Goal: Task Accomplishment & Management: Manage account settings

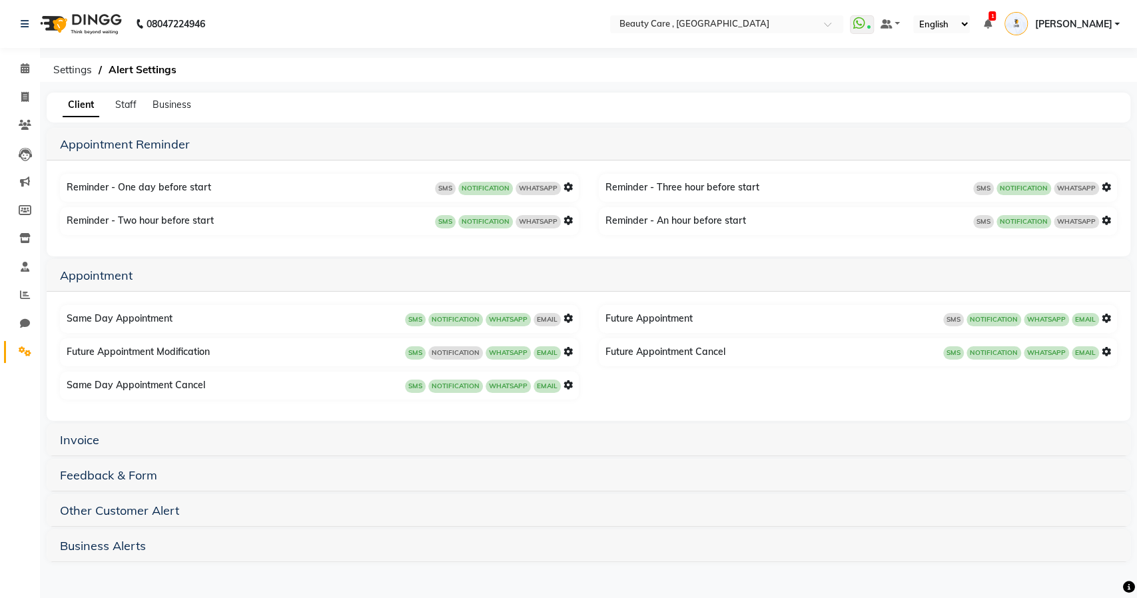
click at [568, 319] on icon at bounding box center [568, 318] width 9 height 9
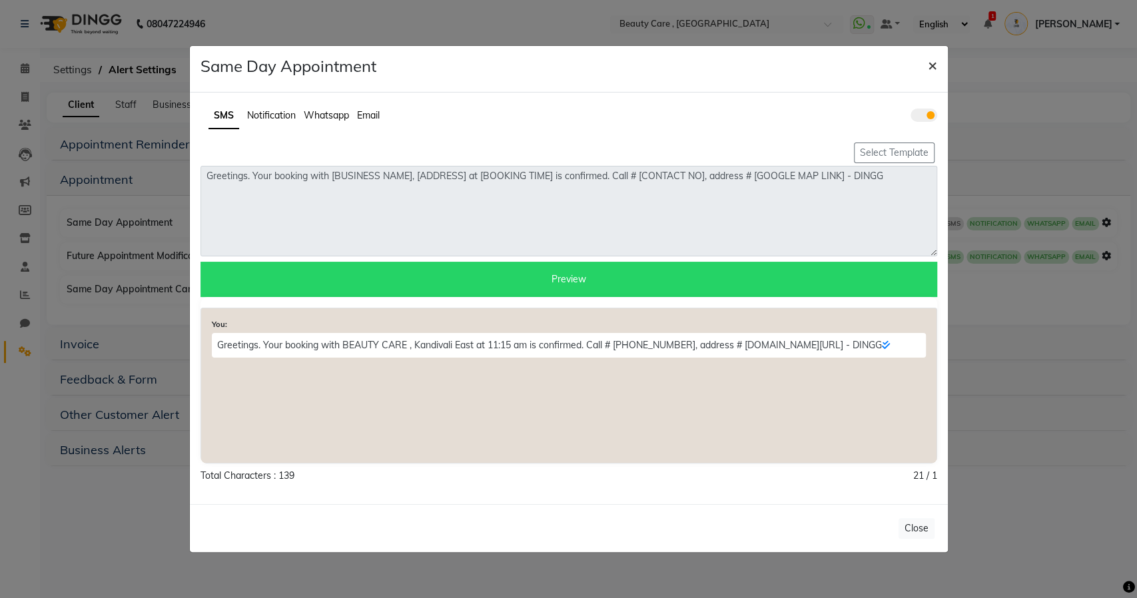
click at [931, 67] on span "×" at bounding box center [932, 65] width 9 height 20
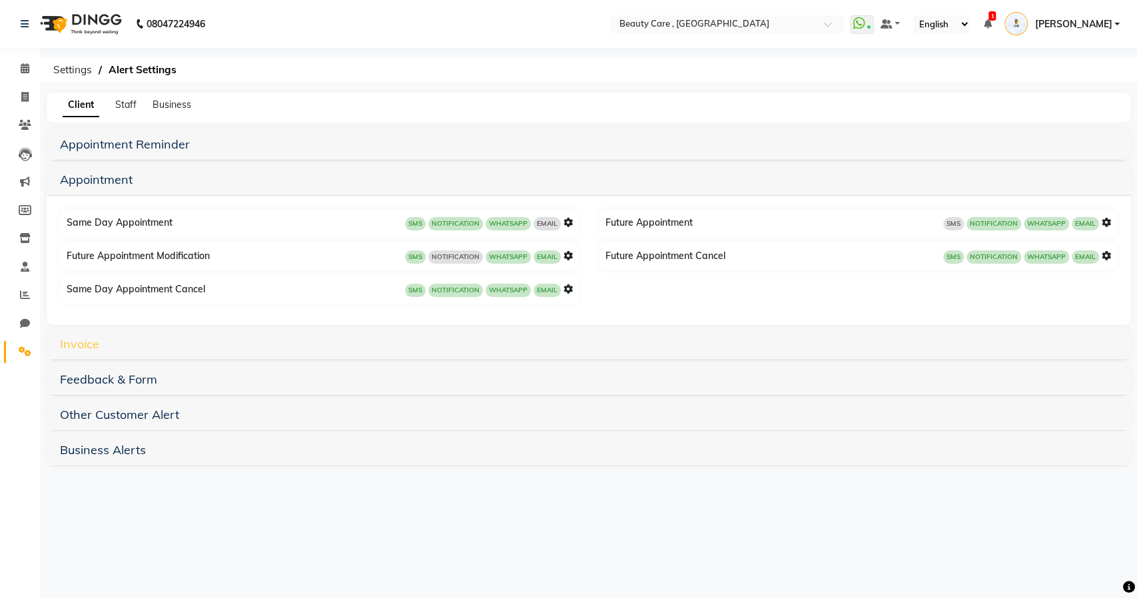
click at [83, 344] on link "Invoice" at bounding box center [79, 344] width 39 height 15
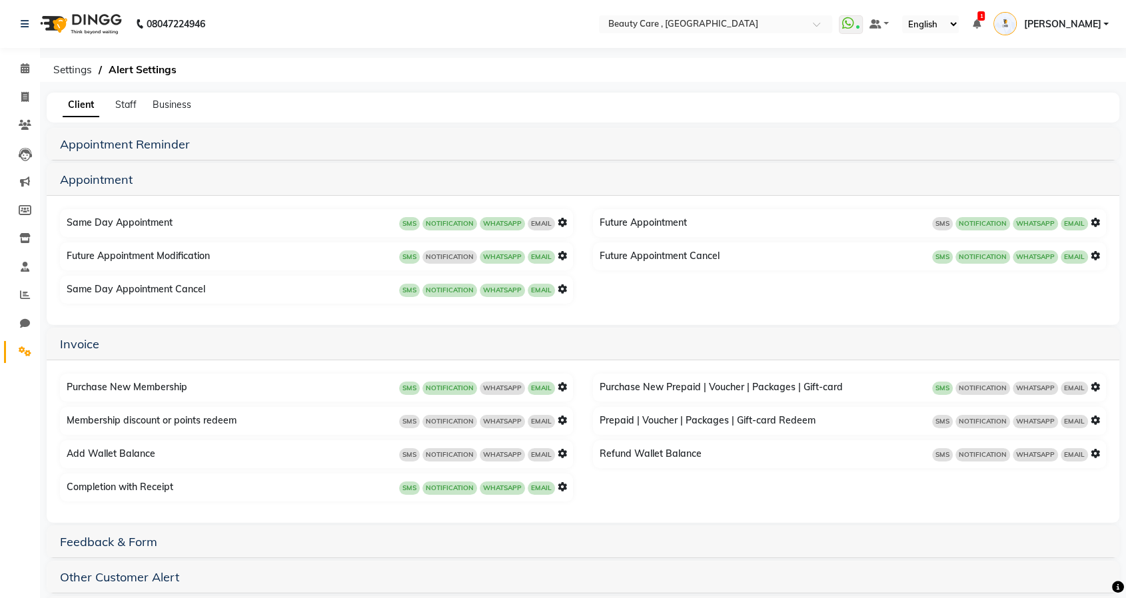
click at [560, 387] on icon at bounding box center [562, 386] width 9 height 9
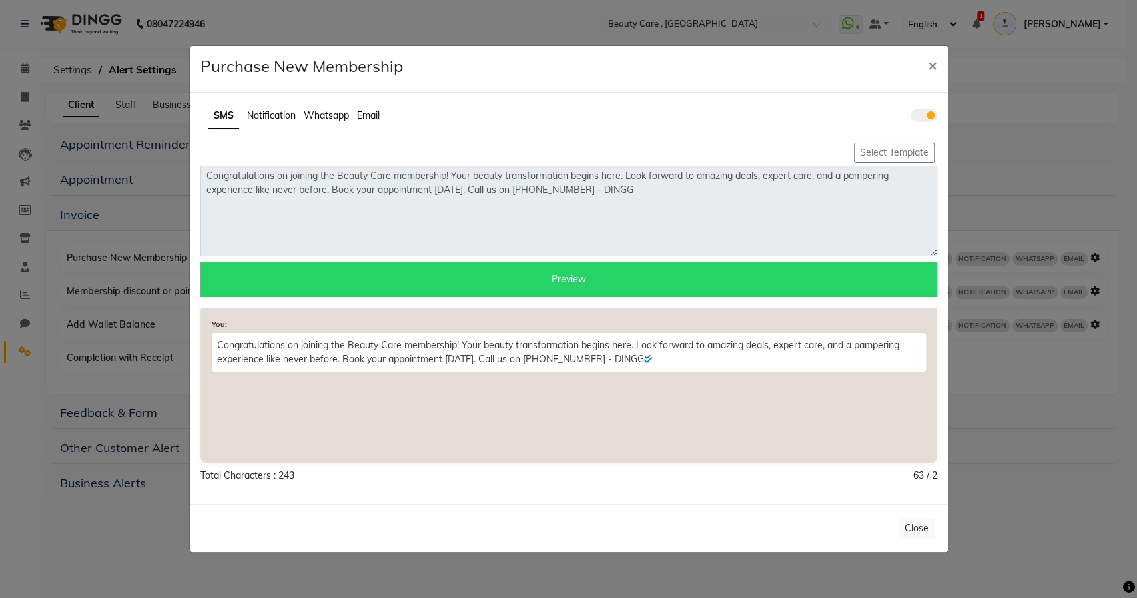
click at [277, 118] on span "Notification" at bounding box center [271, 115] width 49 height 12
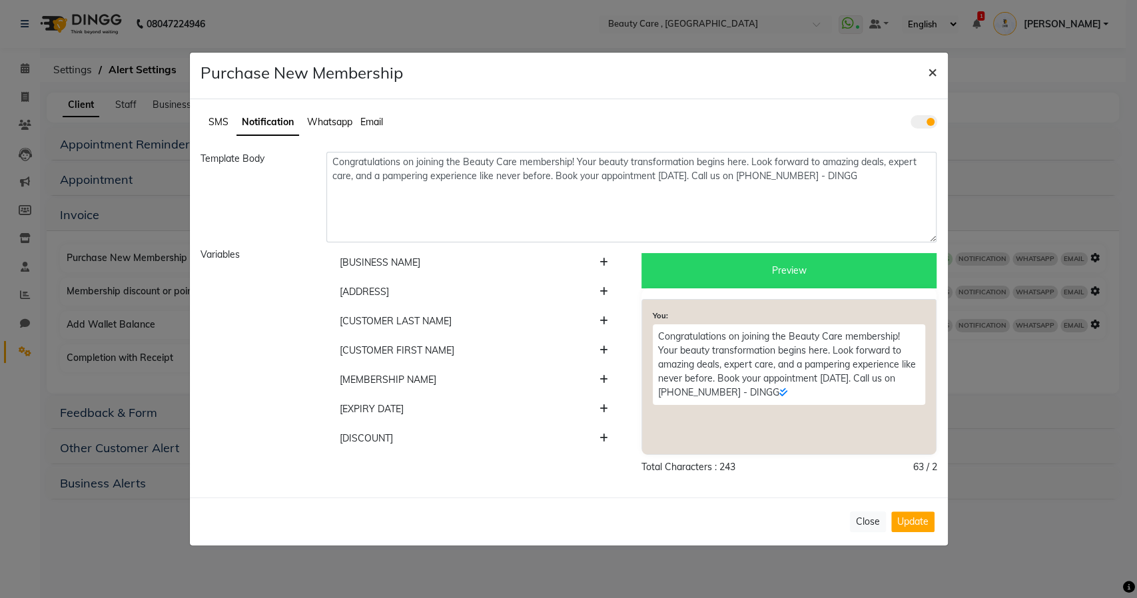
click at [928, 75] on span "×" at bounding box center [932, 71] width 9 height 20
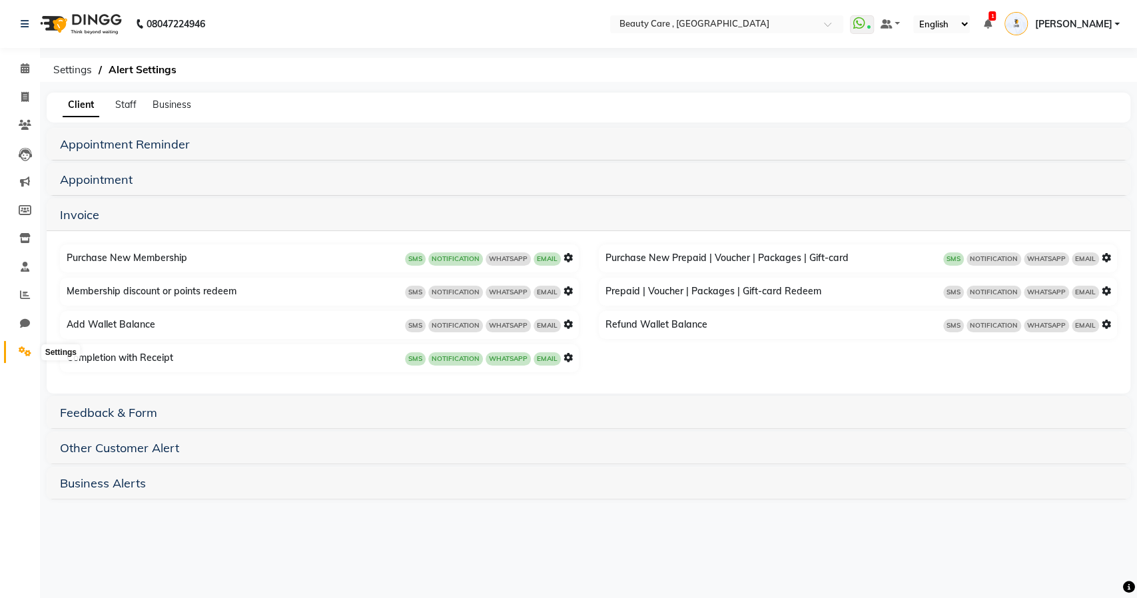
click at [20, 349] on icon at bounding box center [25, 352] width 13 height 10
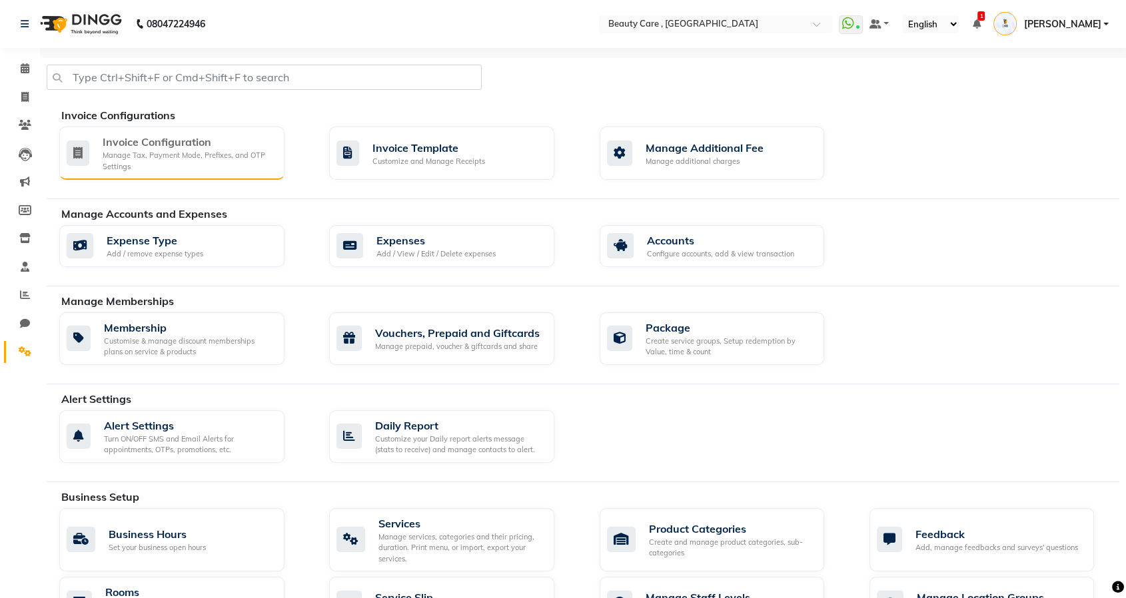
click at [219, 164] on div "Manage Tax, Payment Mode, Prefixes, and OTP Settings" at bounding box center [188, 161] width 171 height 22
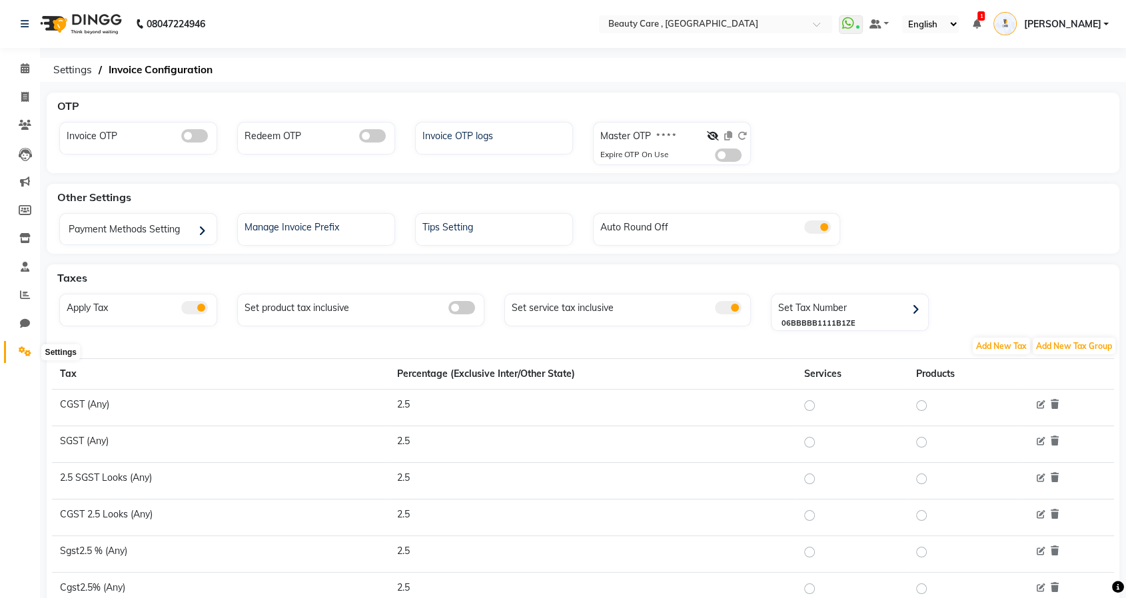
click at [27, 360] on span at bounding box center [24, 352] width 23 height 15
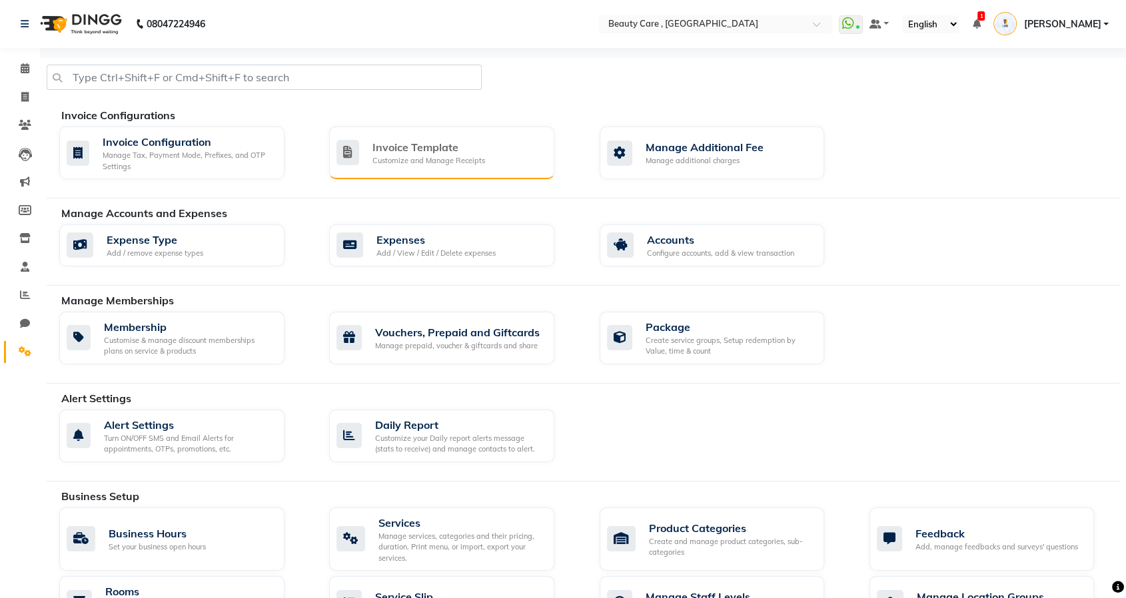
click at [408, 151] on div "Invoice Template" at bounding box center [428, 147] width 113 height 16
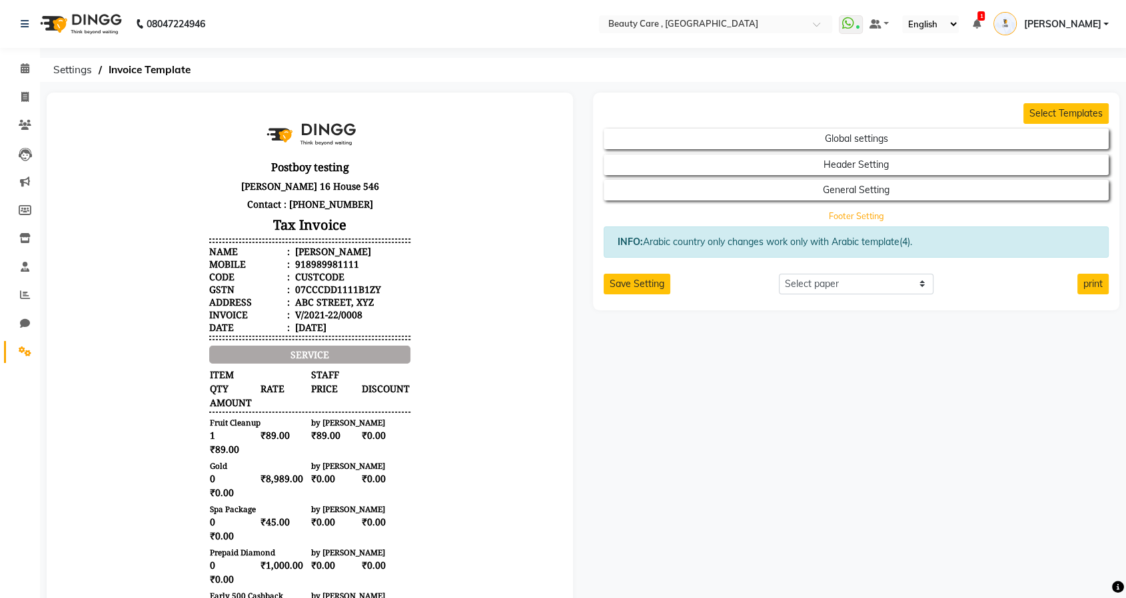
click at [818, 211] on button "Footer Setting" at bounding box center [856, 216] width 454 height 19
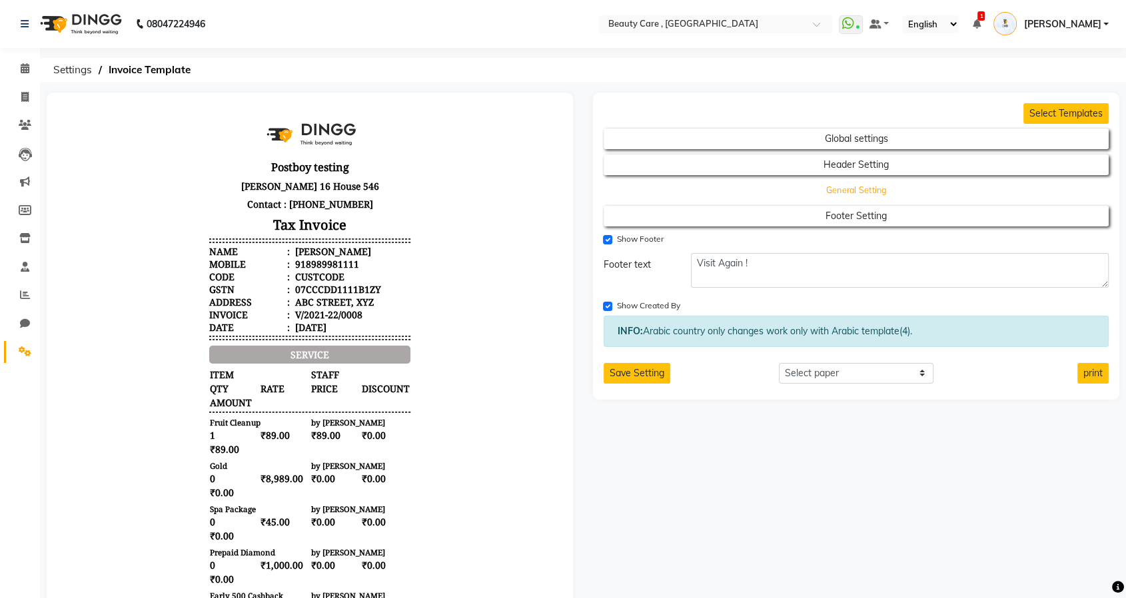
click at [811, 195] on button "General Setting" at bounding box center [856, 190] width 454 height 19
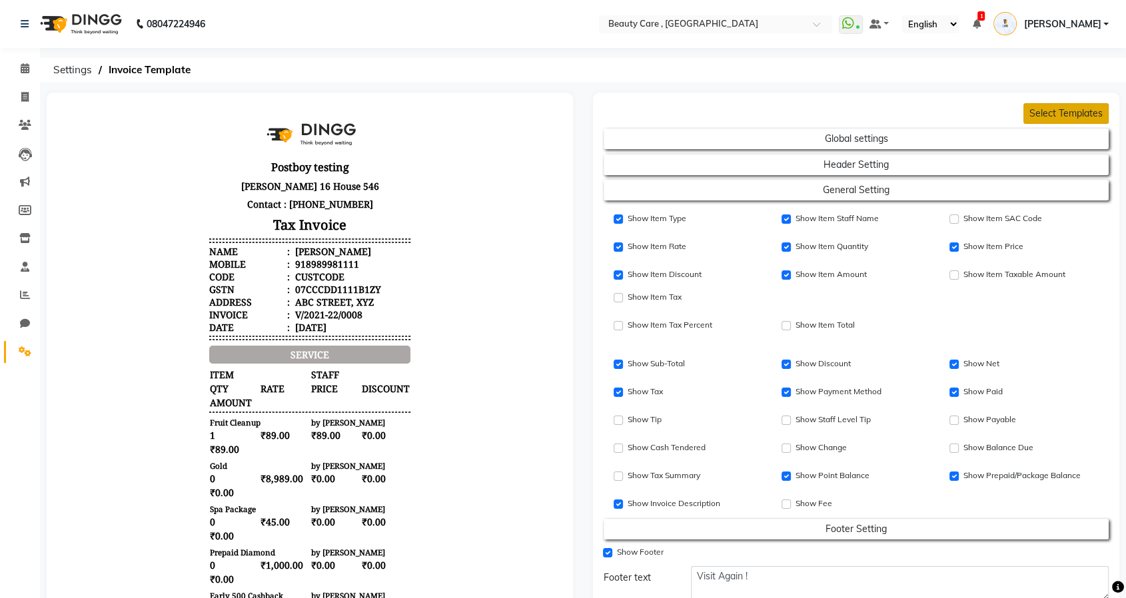
click at [1054, 114] on button "Select Templates" at bounding box center [1066, 113] width 85 height 21
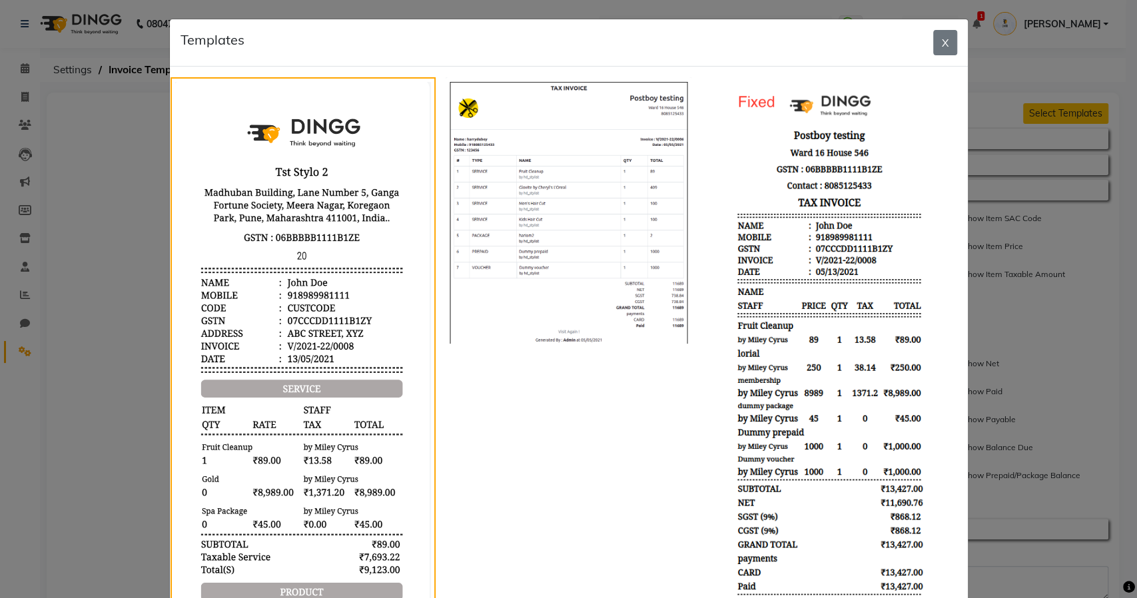
click at [526, 237] on img at bounding box center [569, 210] width 246 height 267
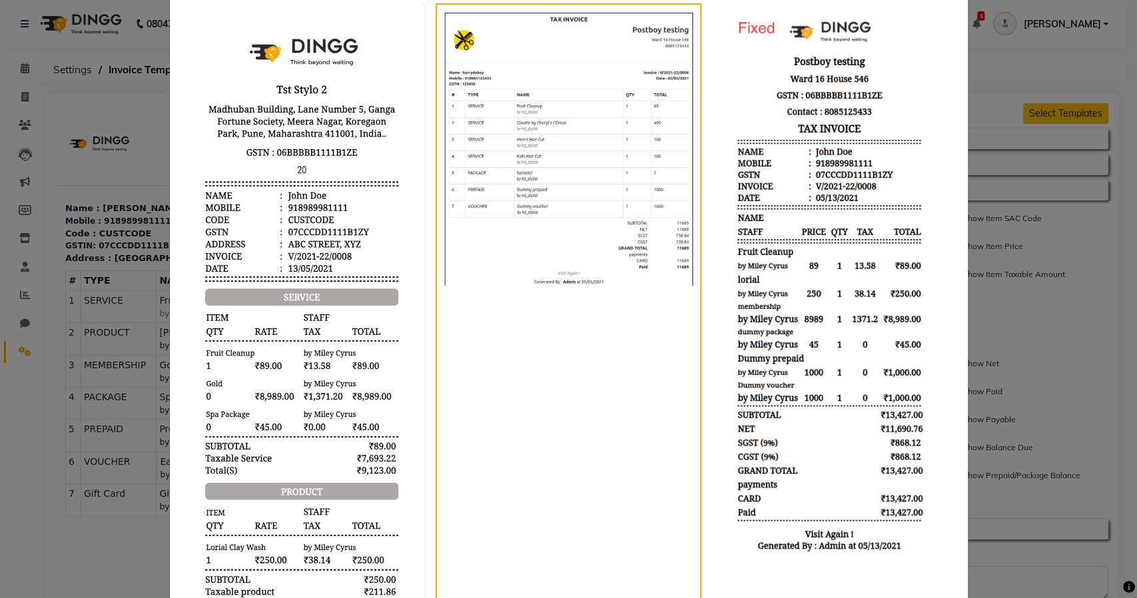
click at [830, 216] on img at bounding box center [835, 280] width 246 height 554
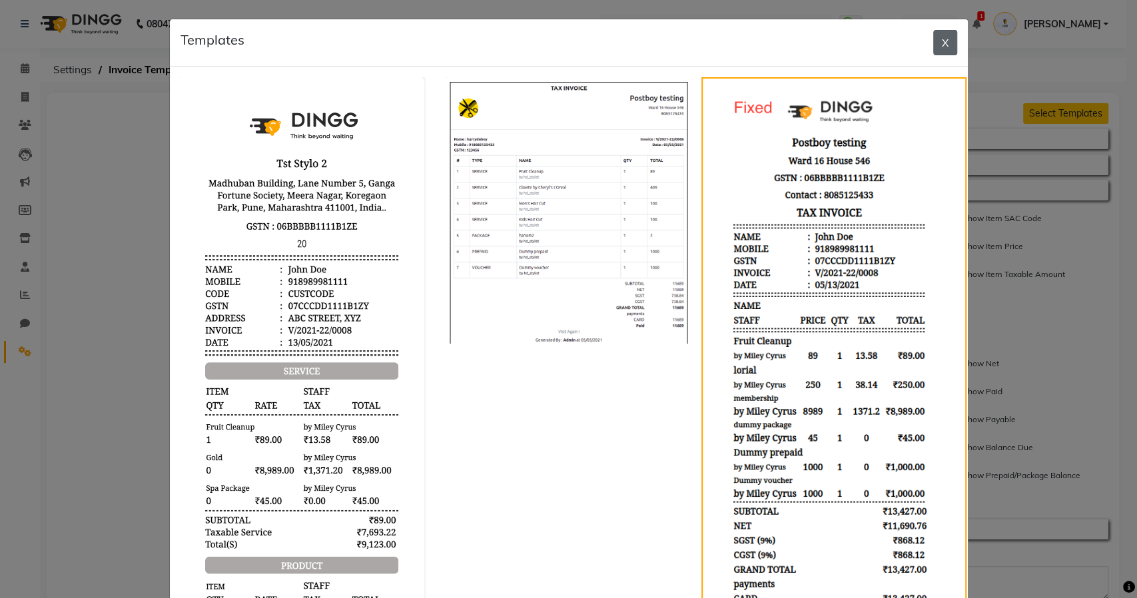
click at [942, 39] on button "X" at bounding box center [946, 42] width 24 height 25
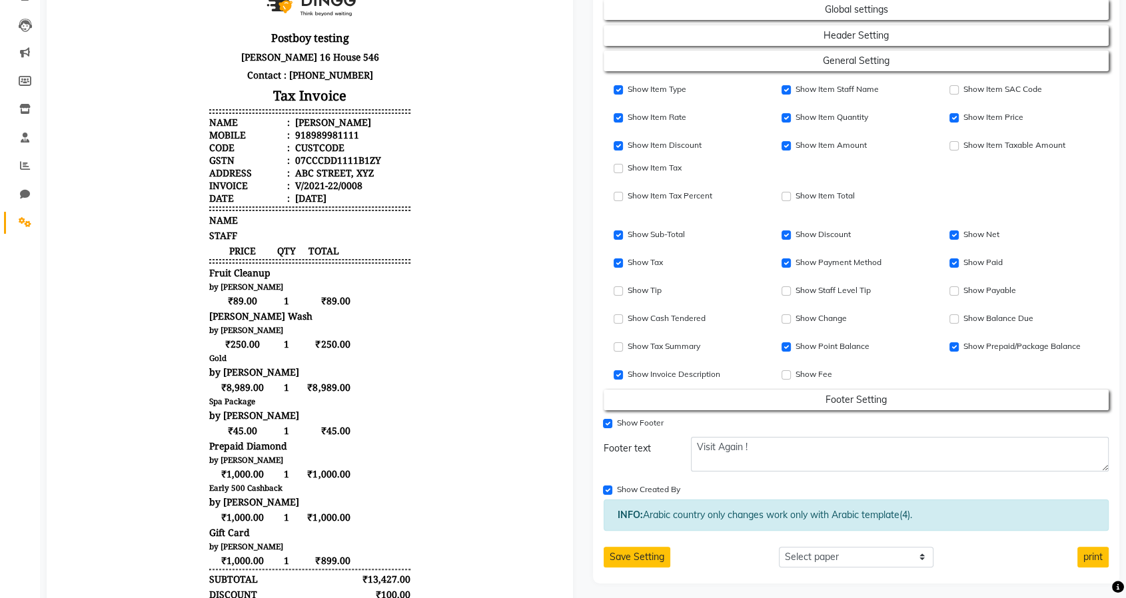
scroll to position [444, 0]
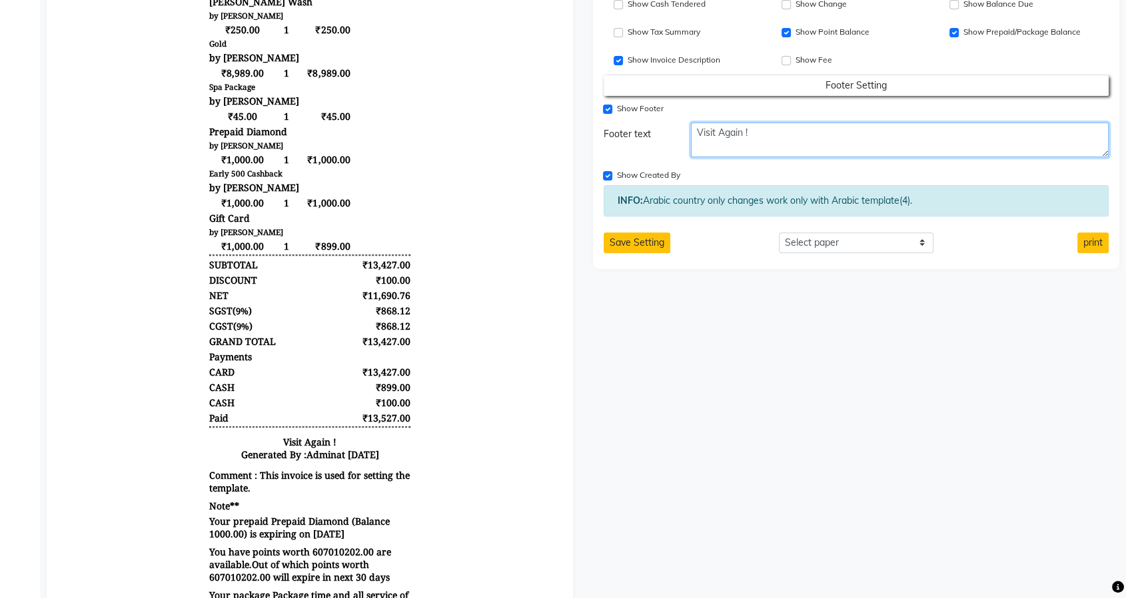
click at [816, 145] on textarea "Visit Again !" at bounding box center [900, 140] width 418 height 35
paste textarea "<!DOCTYPE html> <html> <head> <style> .image-row { display: flex; gap: 5px; /* …"
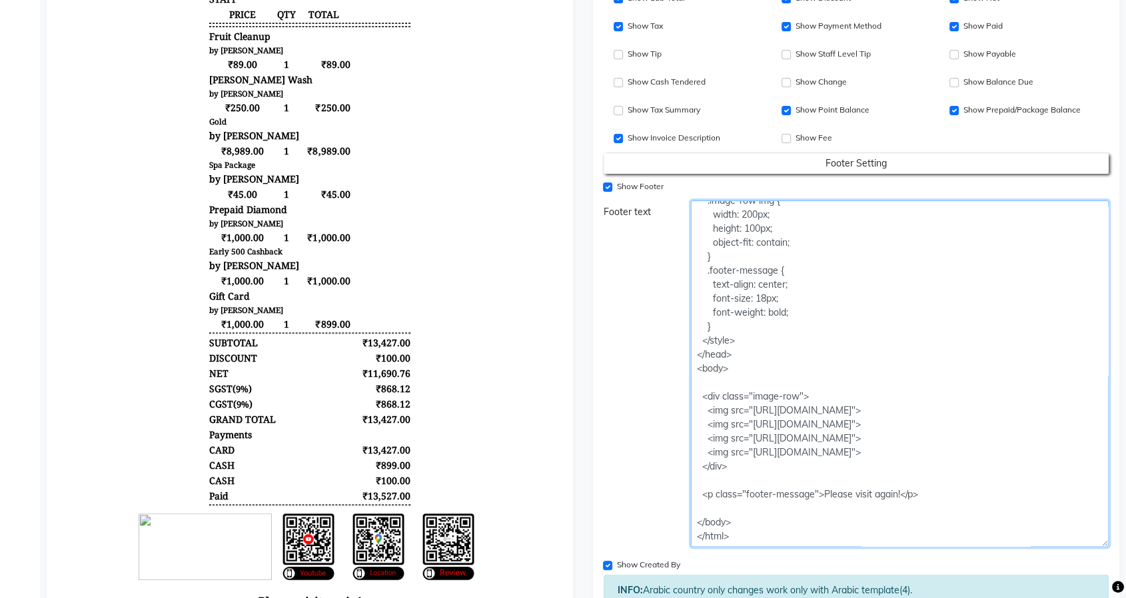
scroll to position [177, 0]
drag, startPoint x: 1103, startPoint y: 228, endPoint x: 1075, endPoint y: 541, distance: 314.5
click at [1075, 541] on textarea "<!DOCTYPE html> <html> <head> <style> .image-row { display: flex; gap: 5px; /* …" at bounding box center [900, 374] width 418 height 347
drag, startPoint x: 884, startPoint y: 445, endPoint x: 692, endPoint y: 414, distance: 194.3
click at [692, 414] on textarea "<!DOCTYPE html> <html> <head> <style> .image-row { display: flex; gap: 5px; /* …" at bounding box center [900, 374] width 418 height 347
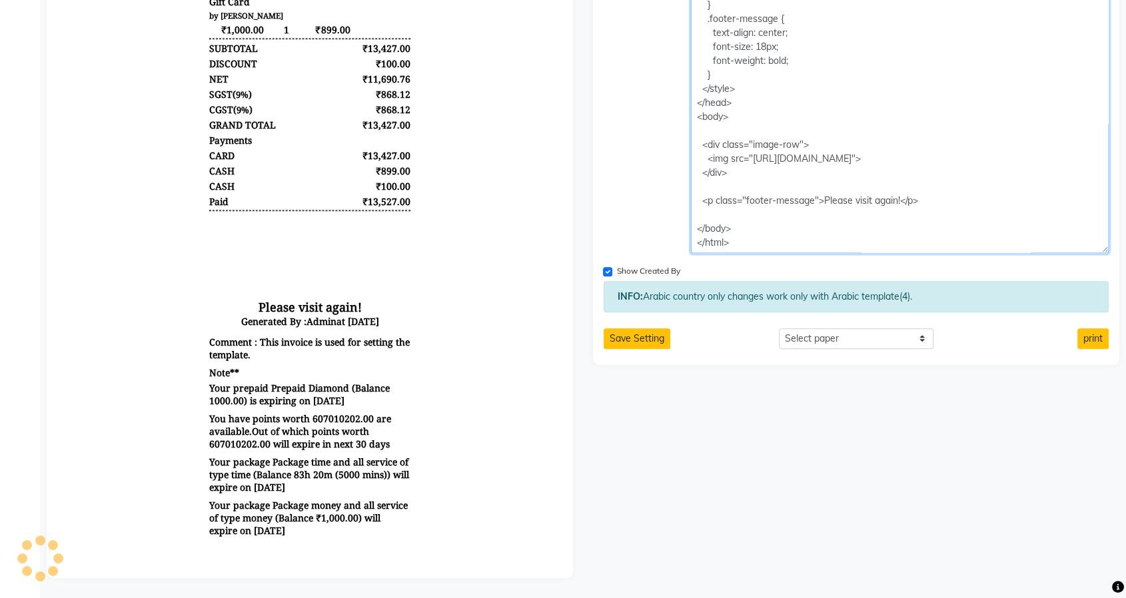
scroll to position [672, 0]
type textarea "<!DOCTYPE html> <html> <head> <style> .image-row { display: flex; gap: 5px; /* …"
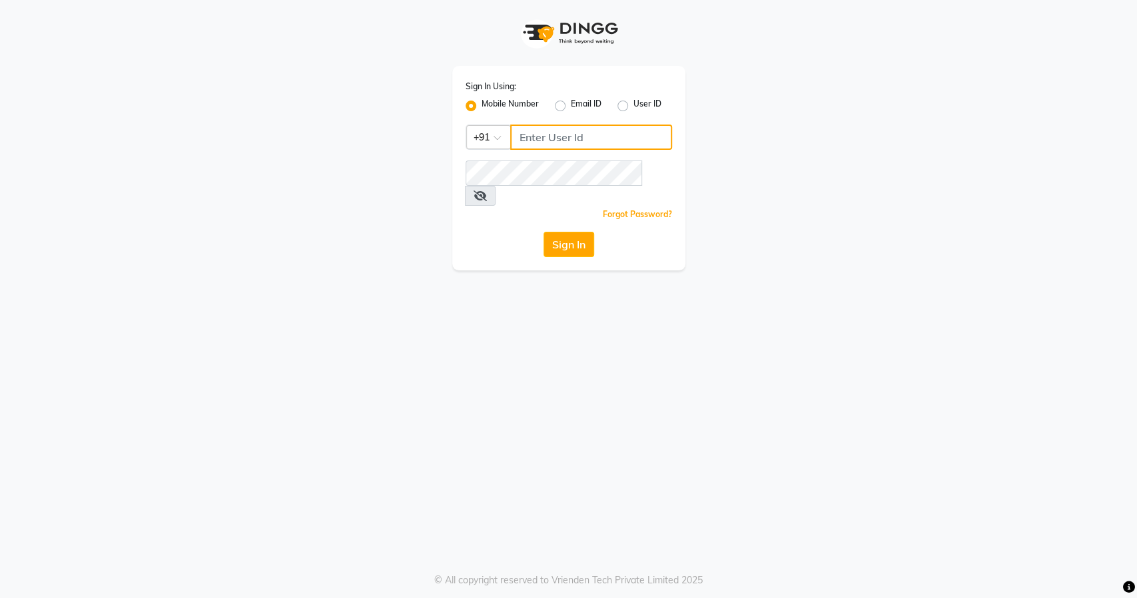
click at [542, 136] on input "Username" at bounding box center [591, 137] width 162 height 25
type input "8484885741"
click at [562, 232] on button "Sign In" at bounding box center [569, 244] width 51 height 25
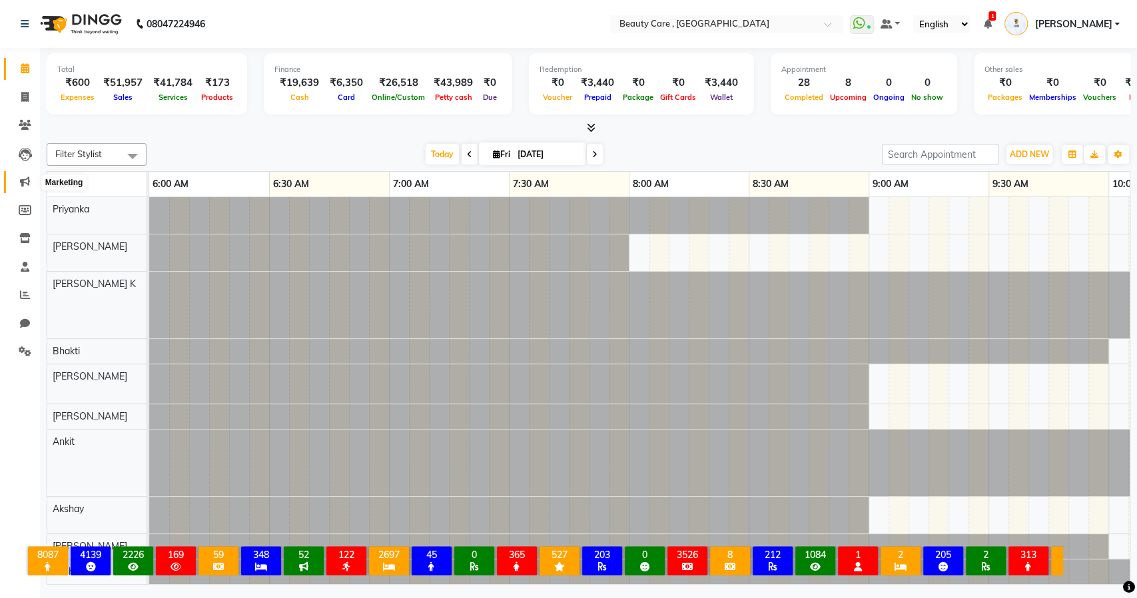
click at [23, 179] on icon at bounding box center [25, 182] width 10 height 10
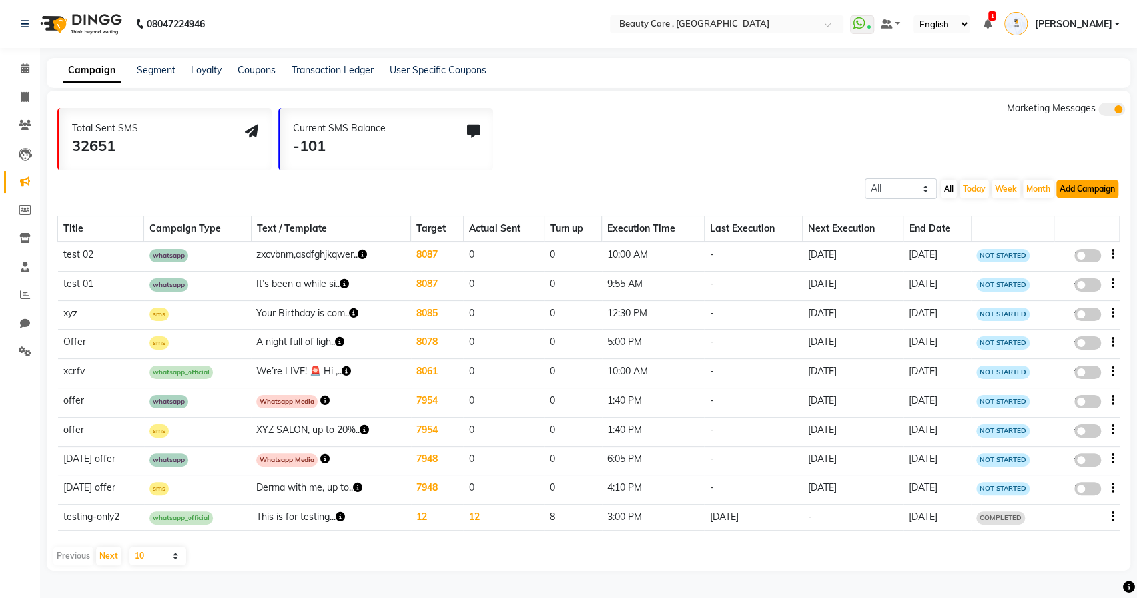
click at [1098, 188] on button "Add Campaign" at bounding box center [1088, 189] width 62 height 19
click at [1072, 248] on div "WhatsApp (Direct)" at bounding box center [1065, 251] width 135 height 20
select select "2"
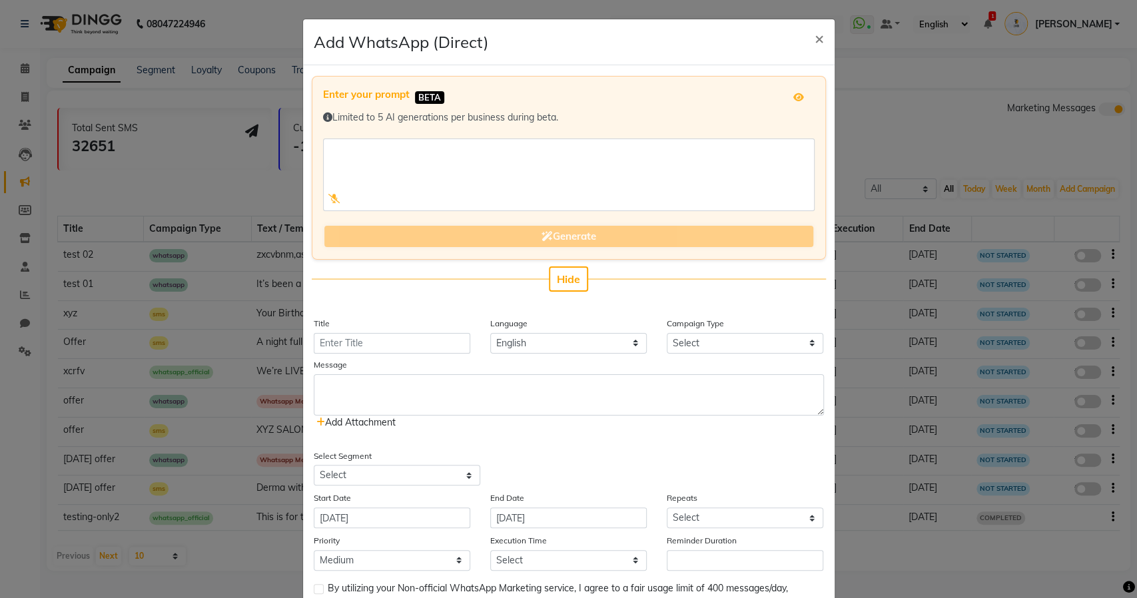
click at [376, 418] on span "Add Attachment" at bounding box center [356, 422] width 79 height 12
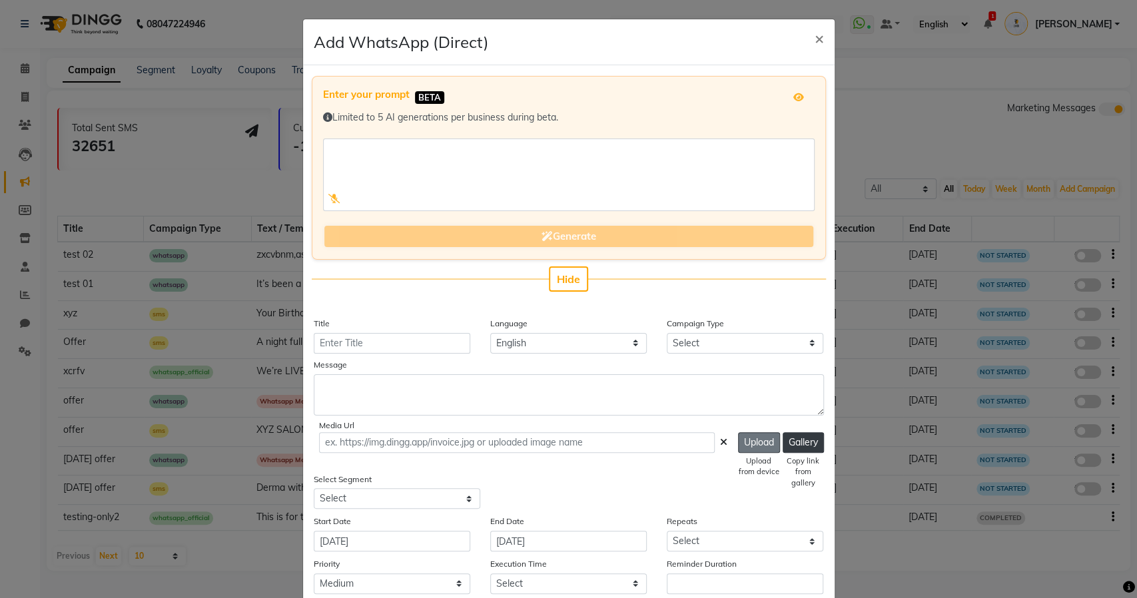
click at [748, 446] on button "Upload" at bounding box center [759, 442] width 42 height 21
type input "[URL][DOMAIN_NAME]"
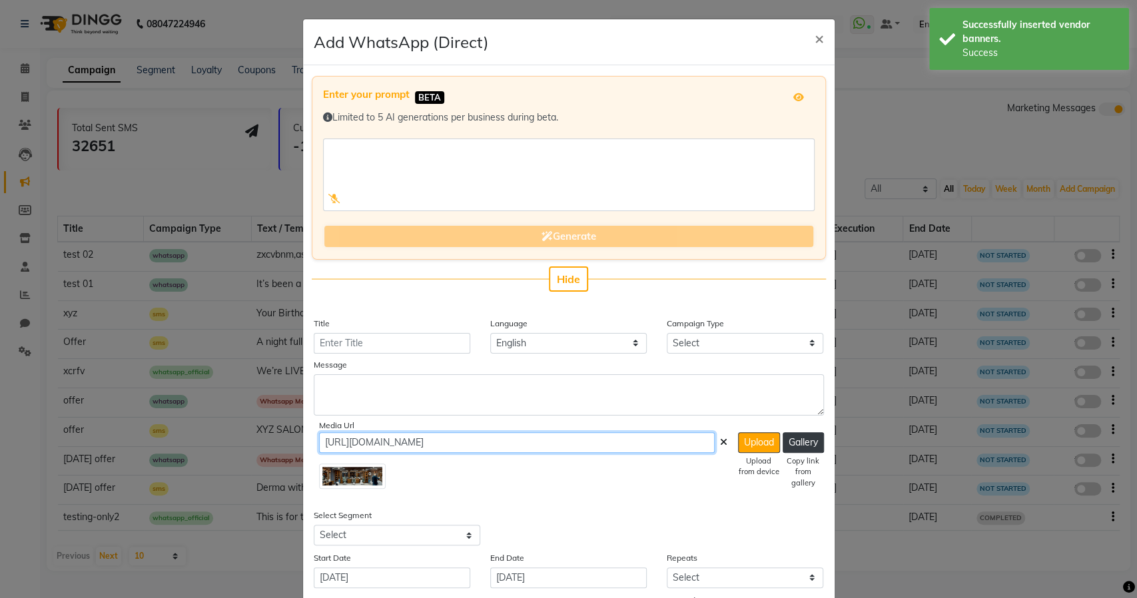
click at [501, 443] on input "[URL][DOMAIN_NAME]" at bounding box center [517, 442] width 396 height 21
click at [815, 35] on span "×" at bounding box center [819, 38] width 9 height 20
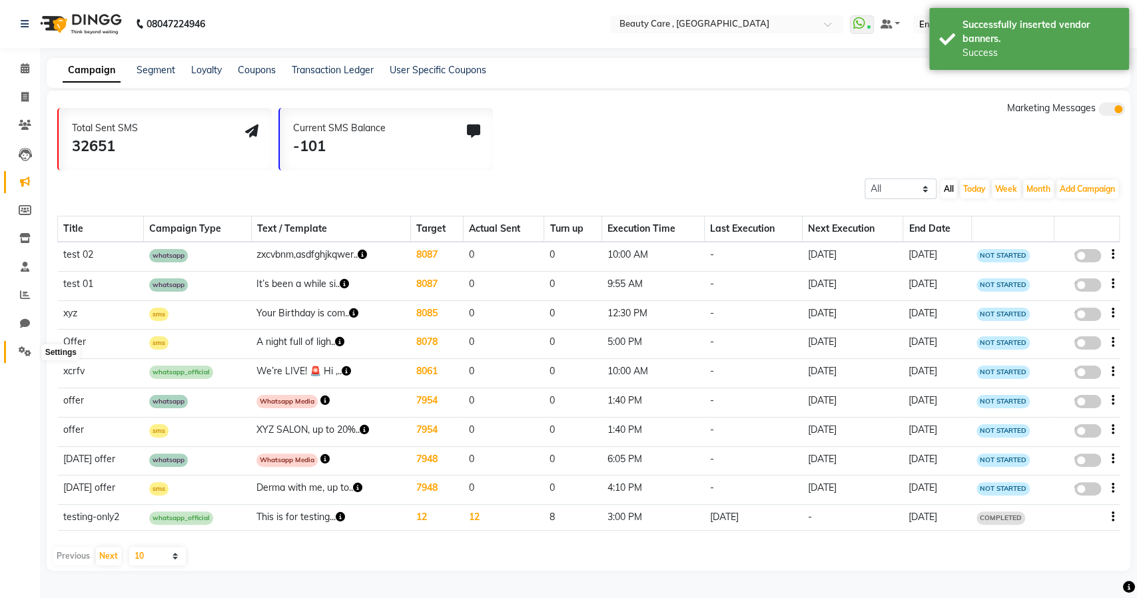
click at [19, 352] on icon at bounding box center [25, 352] width 13 height 10
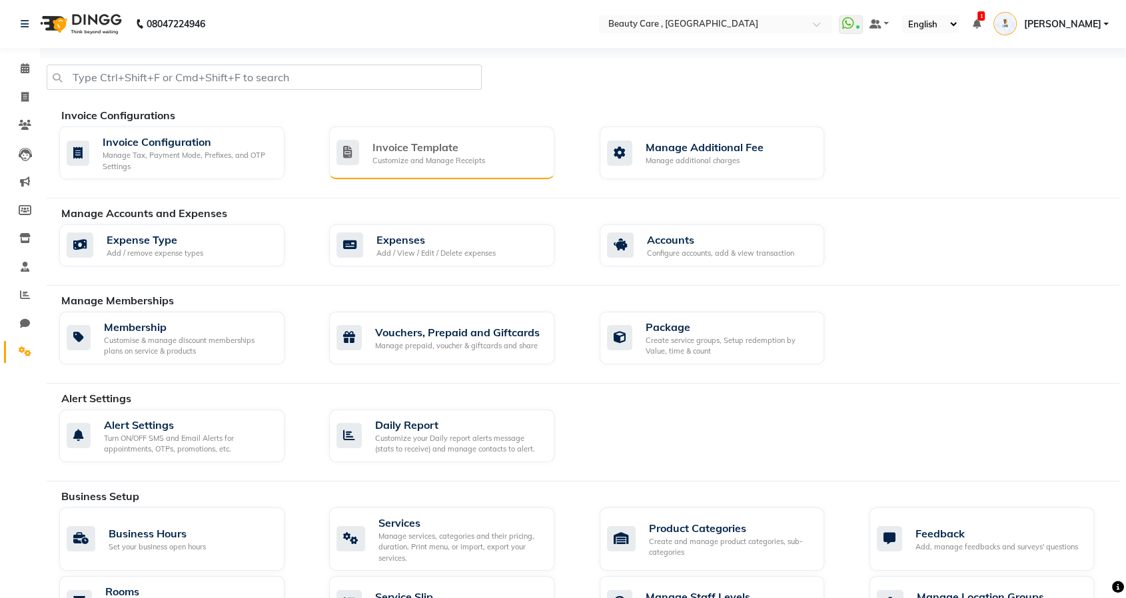
click at [443, 157] on div "Customize and Manage Receipts" at bounding box center [428, 160] width 113 height 11
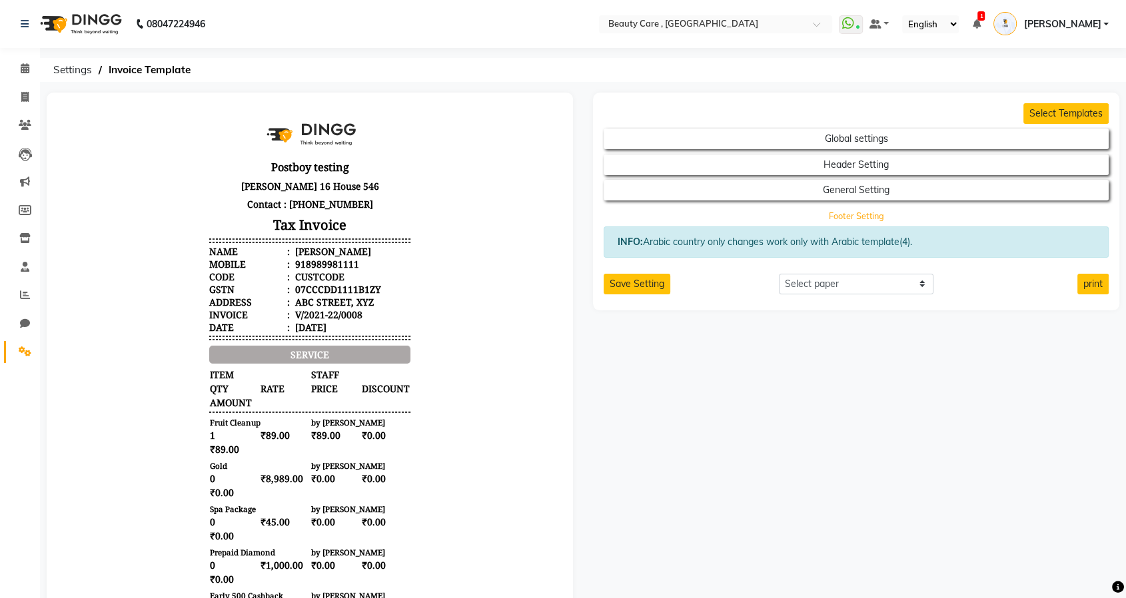
click at [862, 212] on button "Footer Setting" at bounding box center [856, 216] width 454 height 19
